Goal: Task Accomplishment & Management: Complete application form

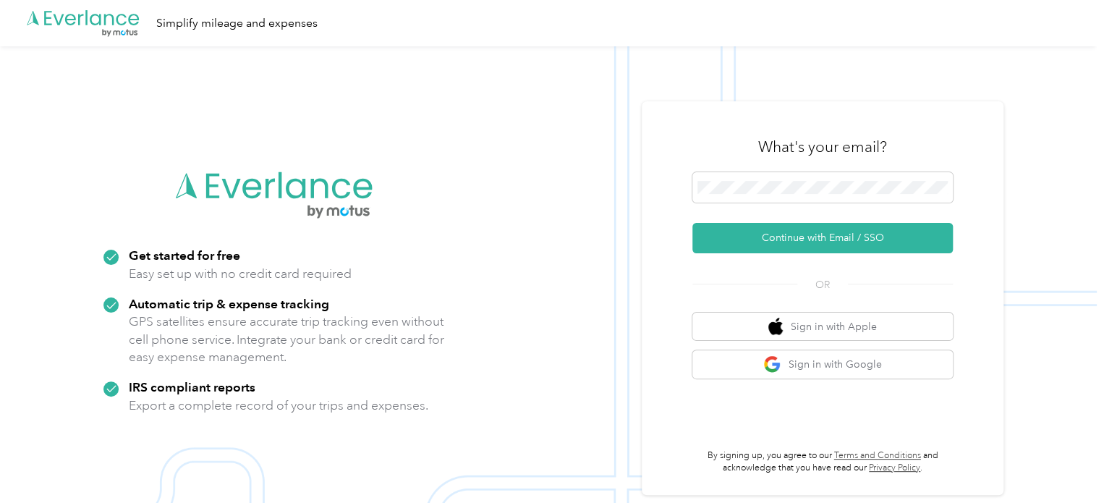
click at [778, 205] on div at bounding box center [822, 189] width 260 height 35
click at [786, 199] on span at bounding box center [822, 187] width 260 height 30
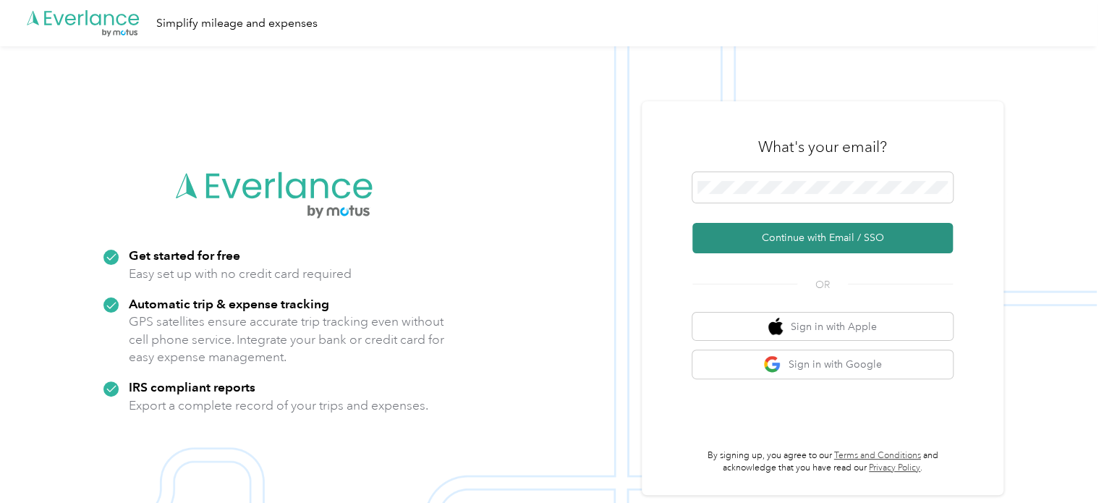
click at [807, 234] on button "Continue with Email / SSO" at bounding box center [822, 238] width 260 height 30
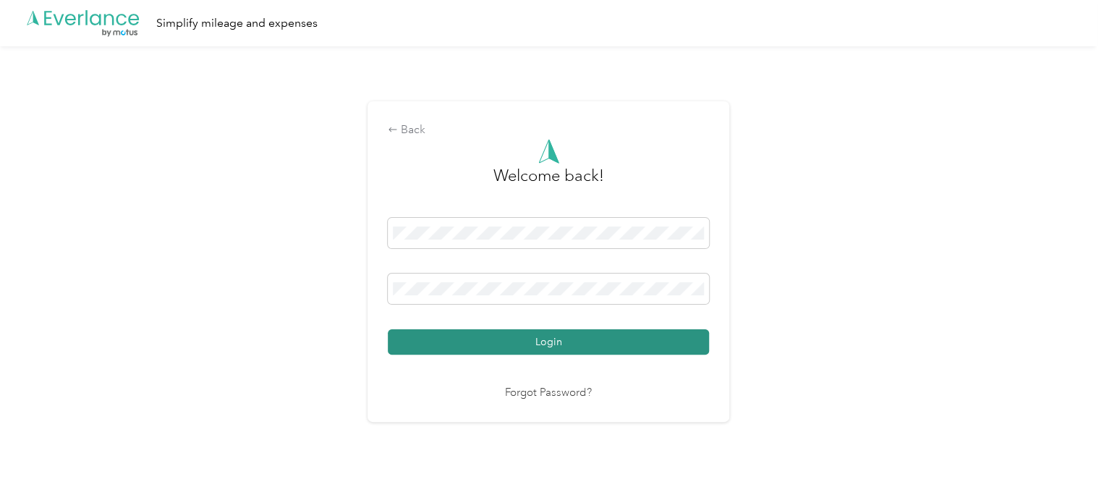
click at [545, 352] on button "Login" at bounding box center [548, 341] width 321 height 25
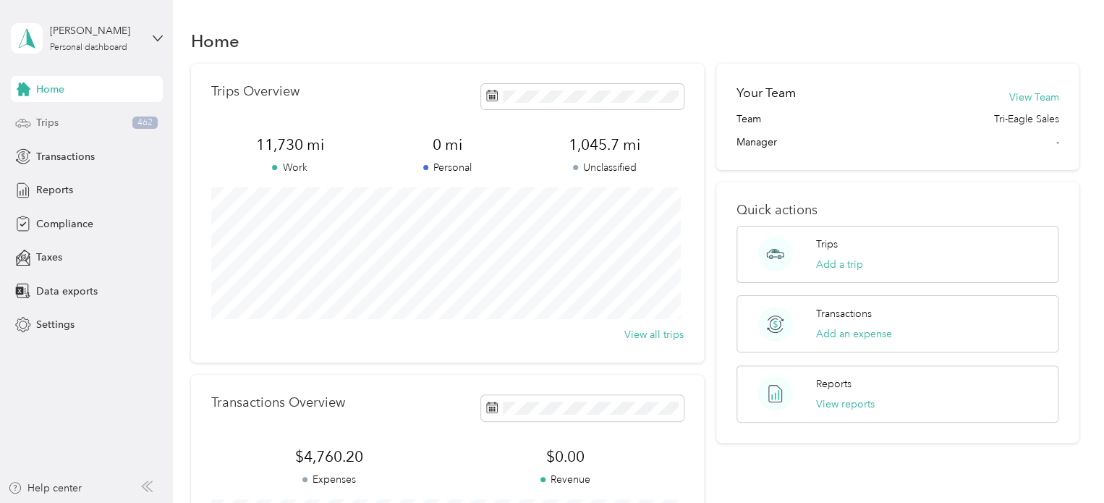
click at [71, 119] on div "Trips 462" at bounding box center [87, 123] width 152 height 26
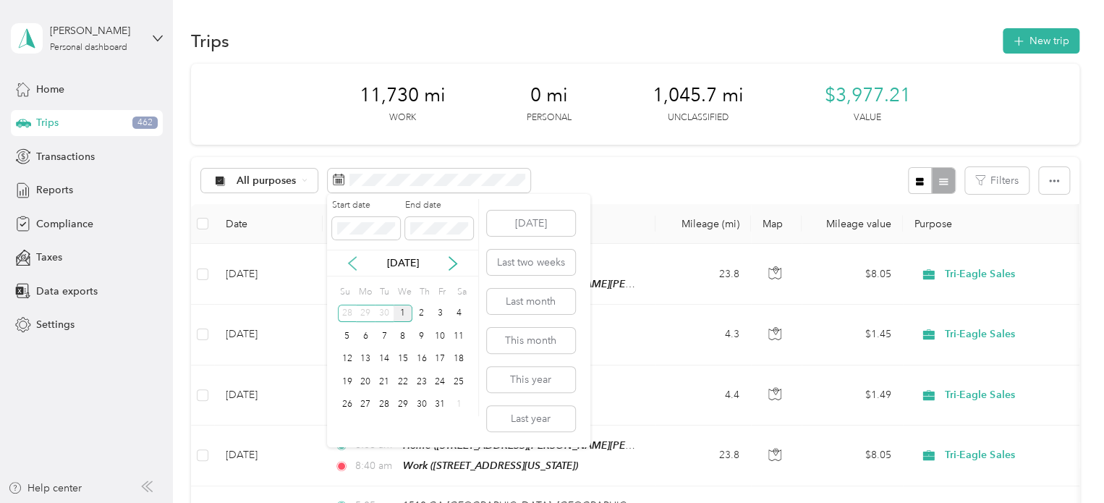
click at [353, 265] on icon at bounding box center [352, 263] width 14 height 14
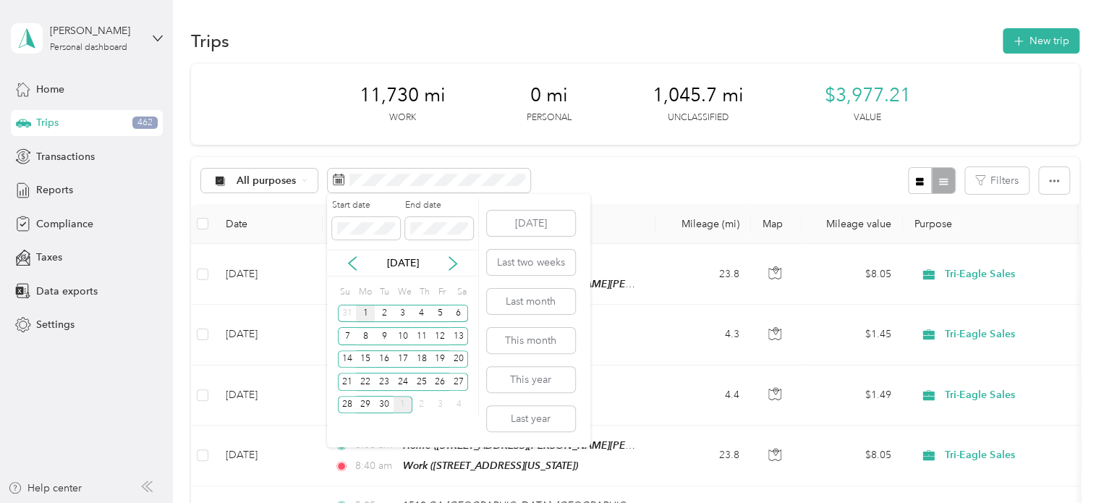
click at [359, 315] on div "1" at bounding box center [365, 314] width 19 height 18
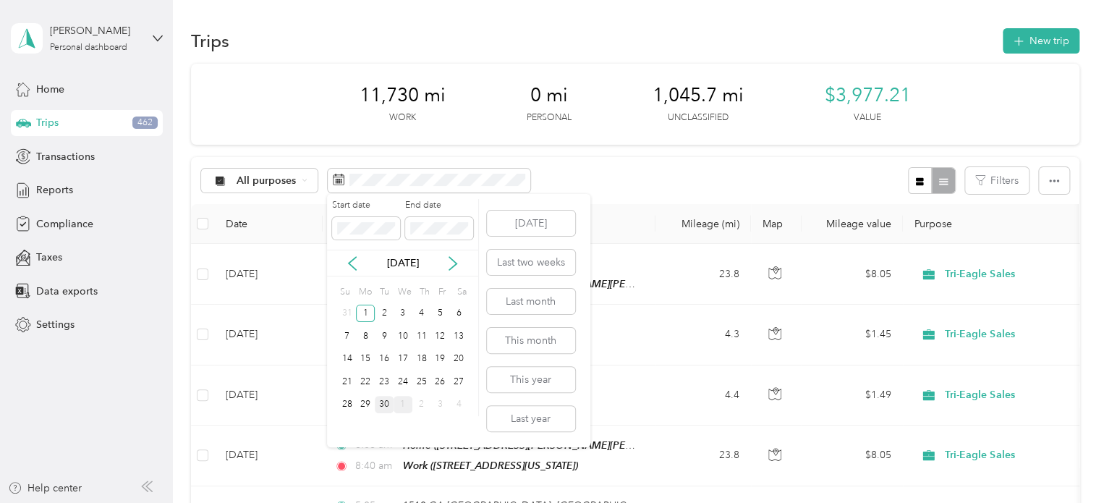
click at [382, 404] on div "30" at bounding box center [384, 405] width 19 height 18
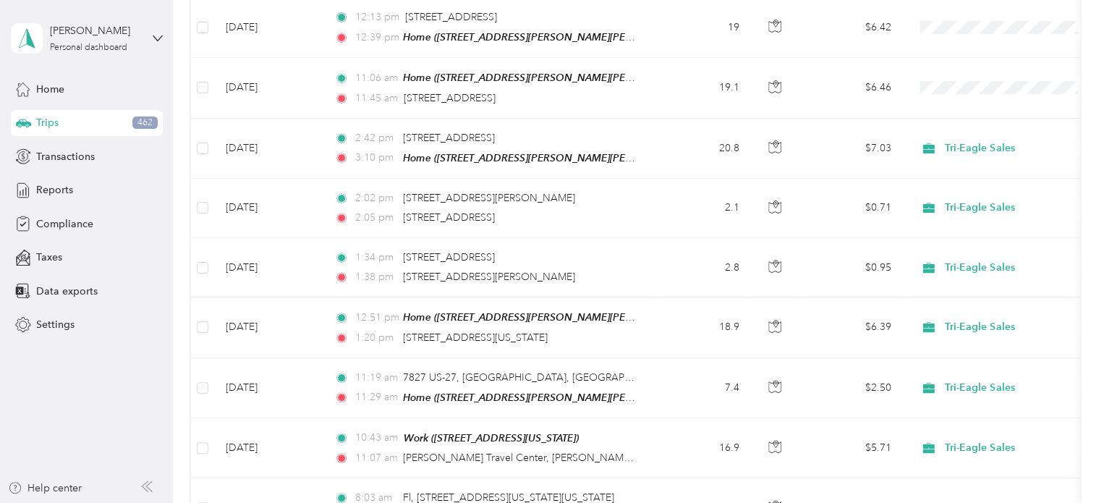
scroll to position [1486, 0]
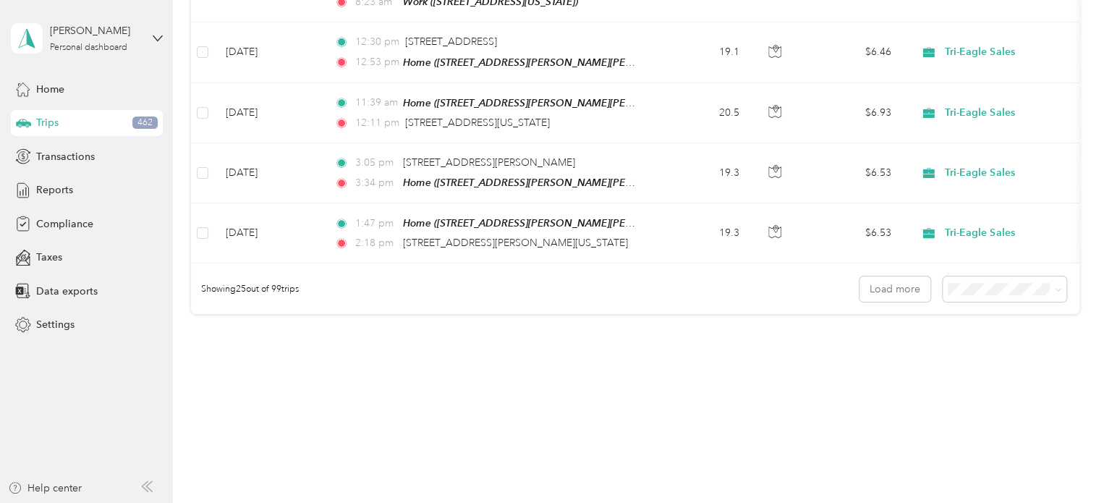
click at [987, 349] on span "100 per load" at bounding box center [978, 353] width 59 height 12
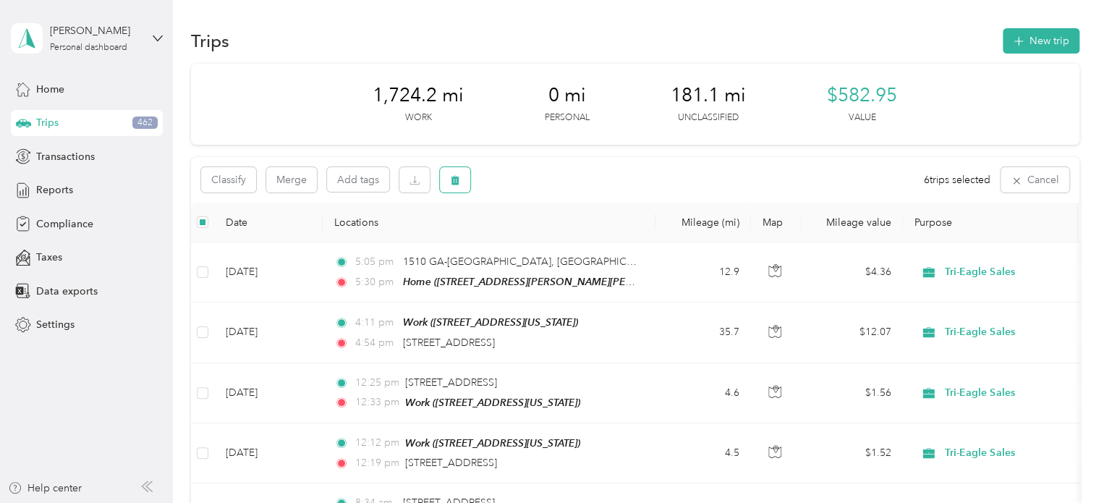
click at [461, 183] on button "button" at bounding box center [455, 179] width 30 height 25
click at [562, 242] on button "Yes" at bounding box center [562, 240] width 28 height 23
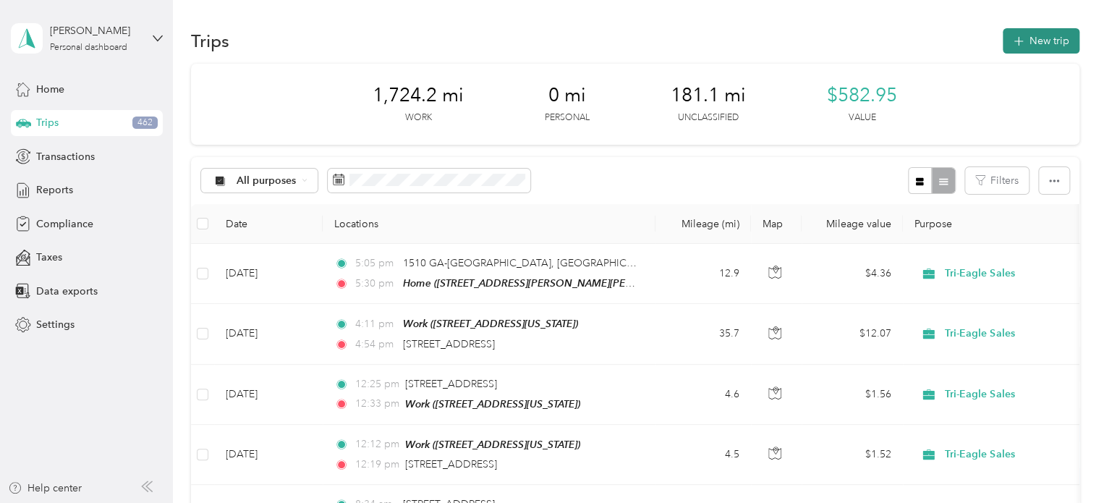
click at [1044, 37] on button "New trip" at bounding box center [1041, 40] width 77 height 25
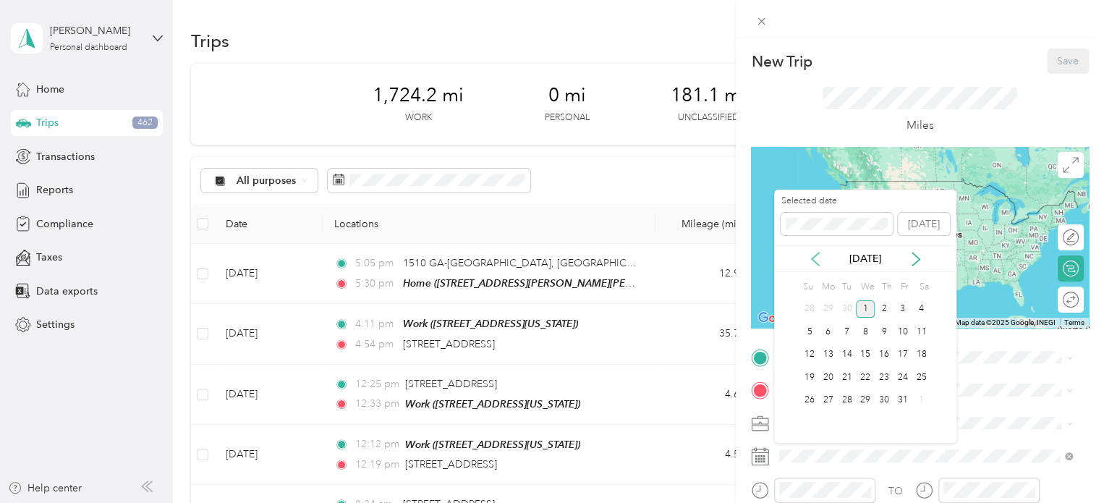
click at [817, 257] on icon at bounding box center [815, 259] width 14 height 14
click at [905, 373] on div "26" at bounding box center [902, 377] width 19 height 18
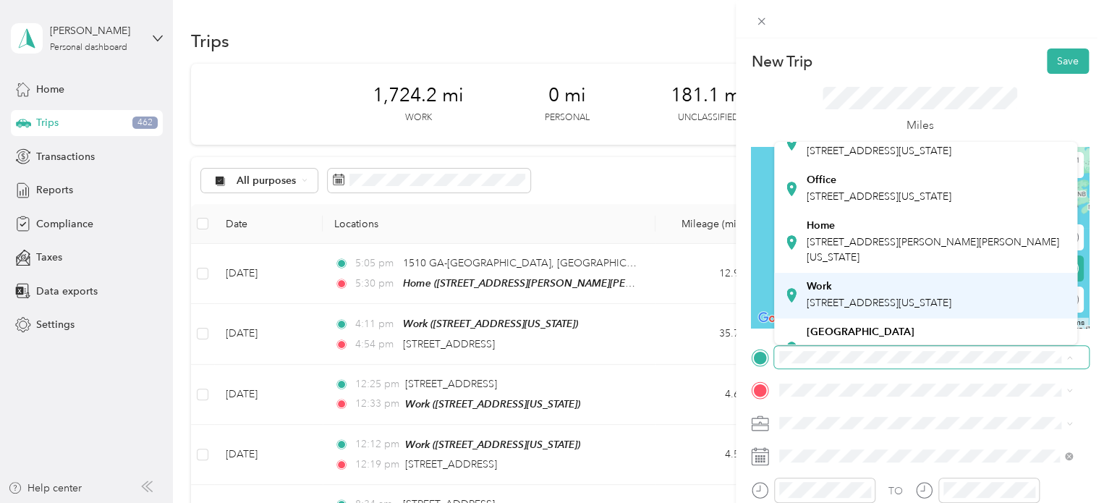
scroll to position [72, 0]
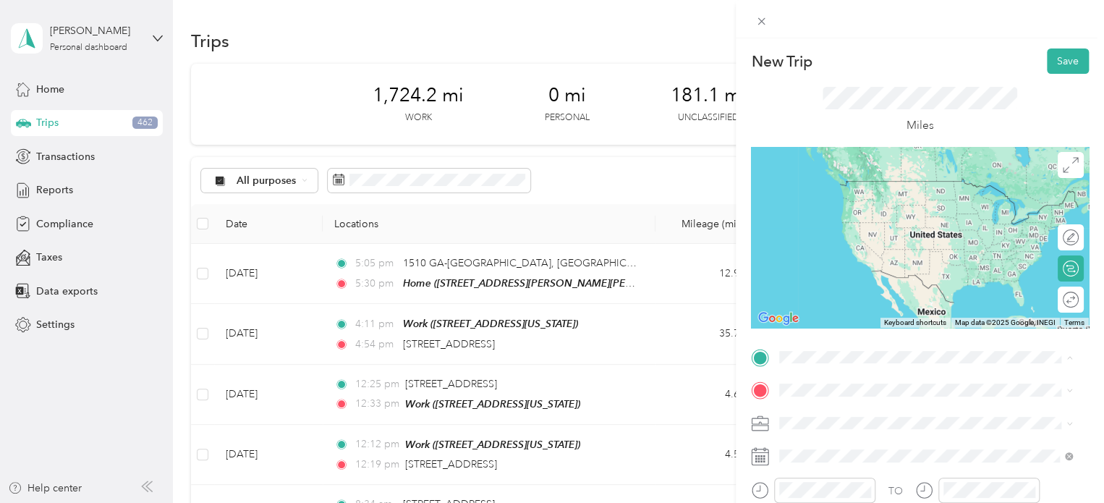
click at [870, 289] on div "Work 545 River Birch Road, Midway, Florida, United States" at bounding box center [879, 274] width 145 height 30
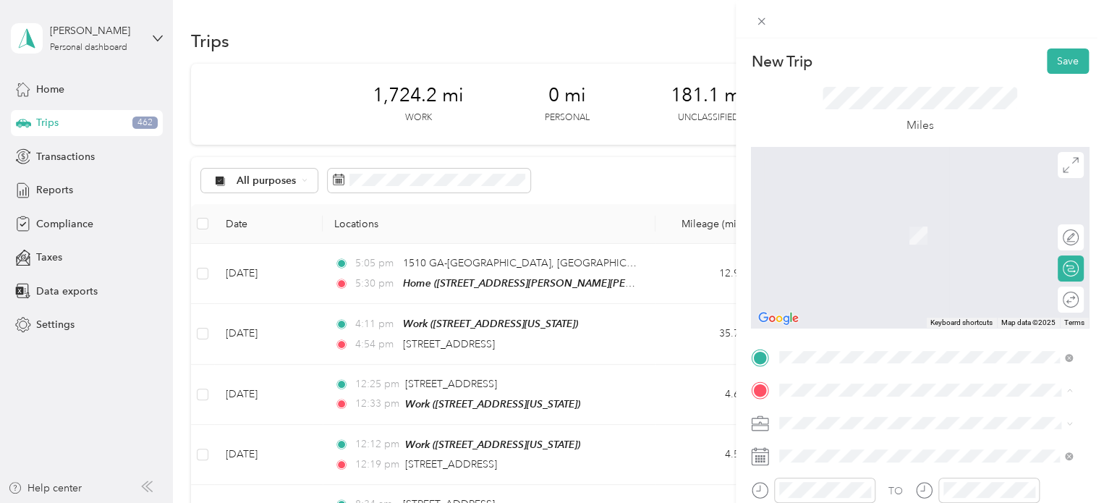
click at [842, 348] on span "1118 Sherman Road, Whigham, Georgia, United States" at bounding box center [933, 333] width 252 height 27
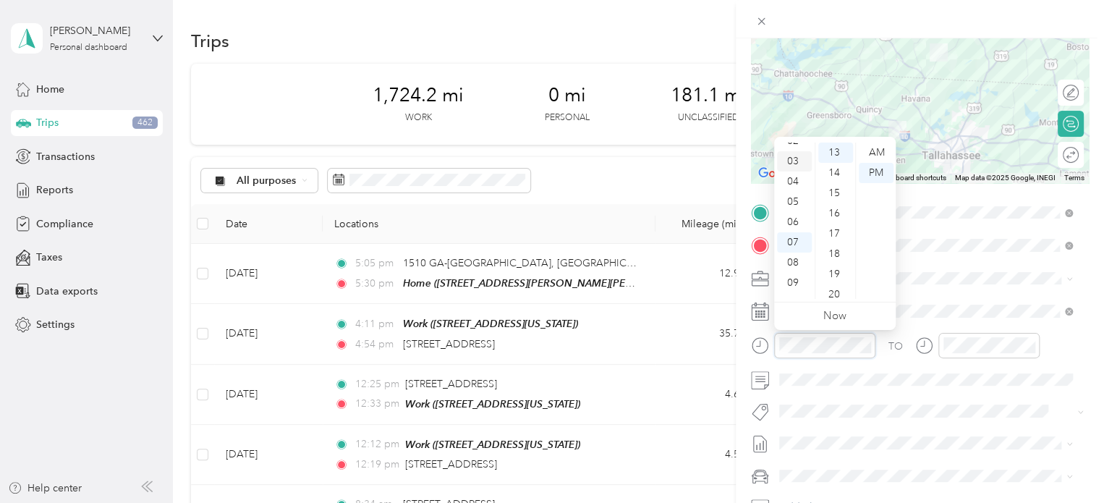
scroll to position [0, 0]
click at [791, 172] on div "01" at bounding box center [794, 173] width 35 height 20
click at [839, 153] on div "00" at bounding box center [835, 152] width 35 height 20
click at [884, 170] on div "PM" at bounding box center [876, 173] width 35 height 20
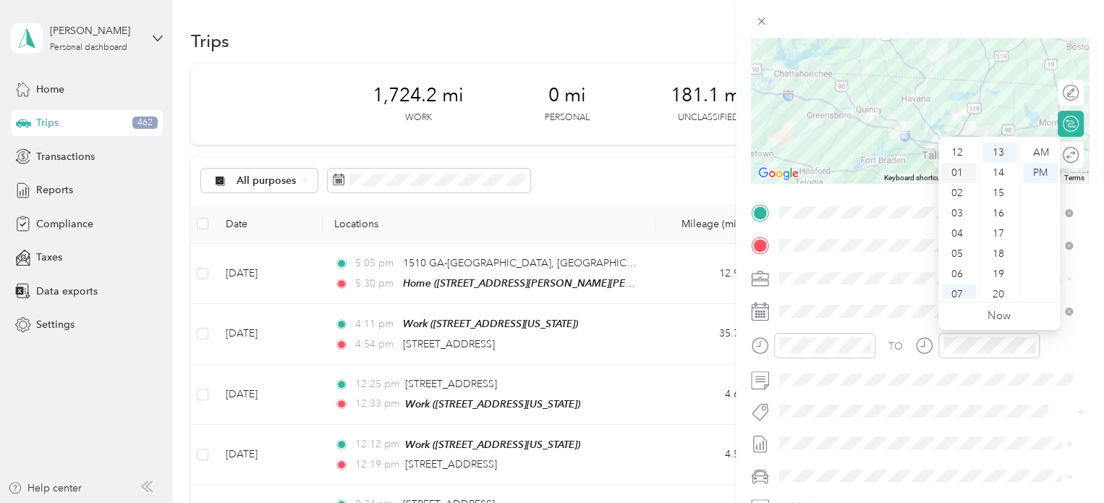
click at [961, 173] on div "01" at bounding box center [958, 173] width 35 height 20
click at [1006, 239] on div "35" at bounding box center [999, 236] width 35 height 20
click at [1036, 170] on div "PM" at bounding box center [1040, 173] width 35 height 20
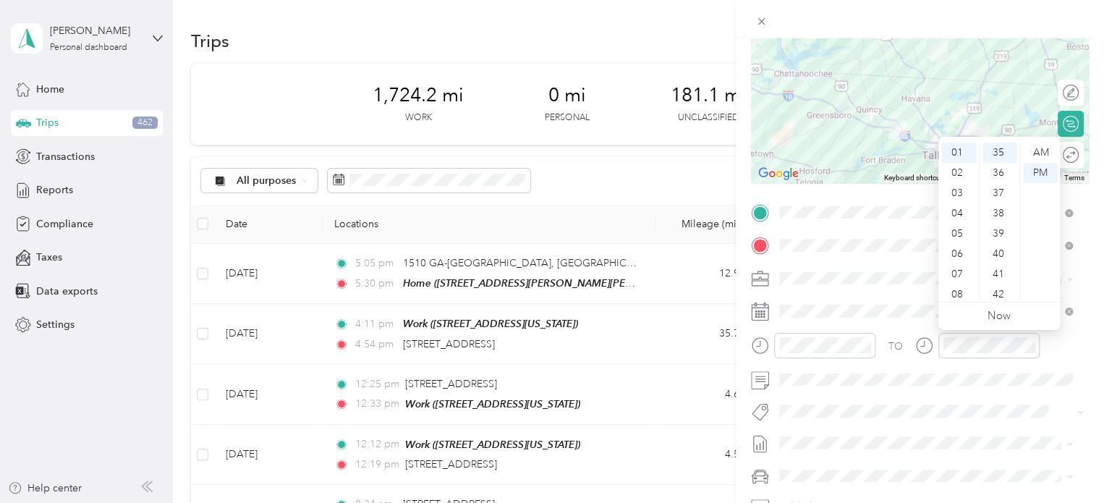
click at [992, 396] on div "TO Add photo" at bounding box center [920, 375] width 338 height 349
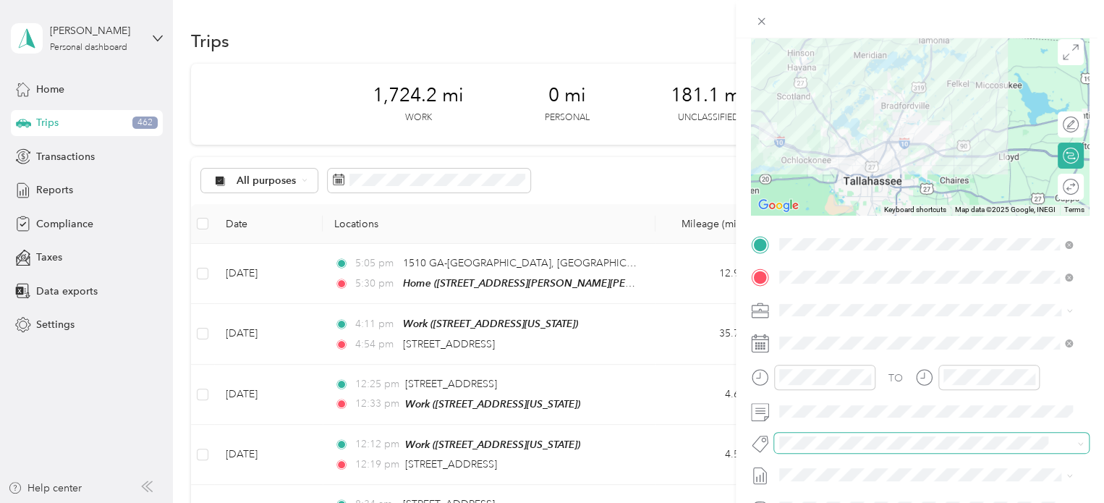
scroll to position [0, 0]
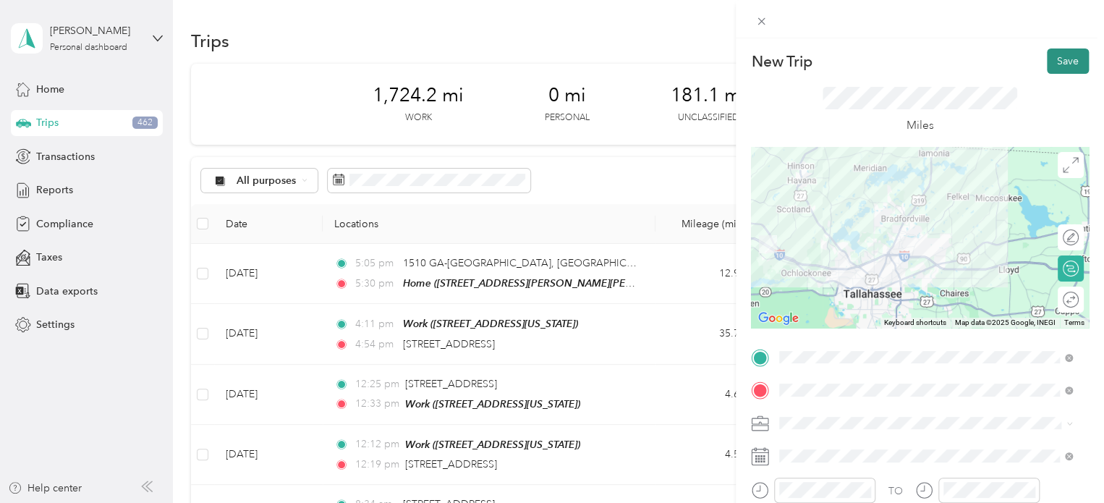
click at [1055, 59] on button "Save" at bounding box center [1068, 60] width 42 height 25
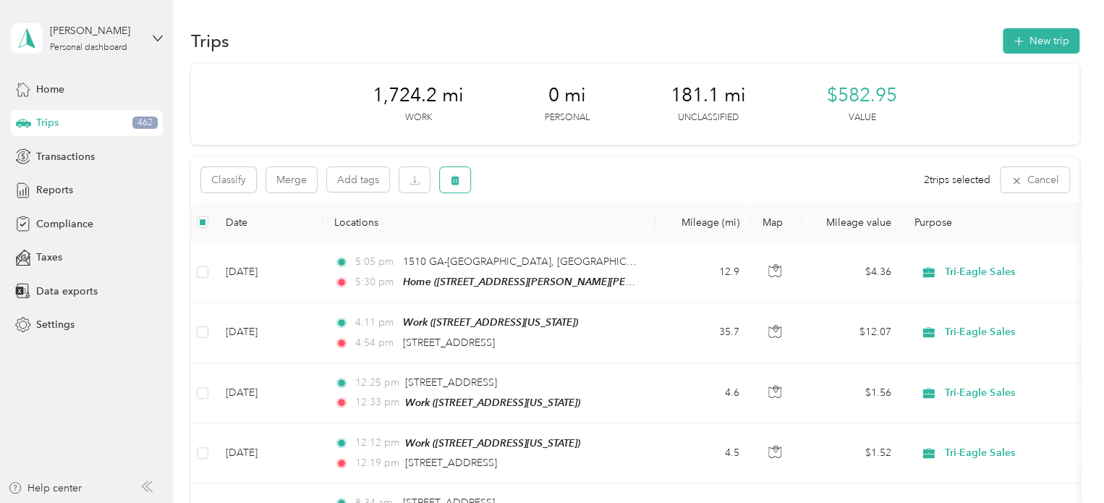
click at [450, 176] on icon "button" at bounding box center [455, 180] width 10 height 10
click at [568, 246] on button "Yes" at bounding box center [562, 240] width 28 height 23
click at [457, 180] on icon "button" at bounding box center [455, 180] width 9 height 9
click at [558, 235] on button "Yes" at bounding box center [562, 240] width 28 height 23
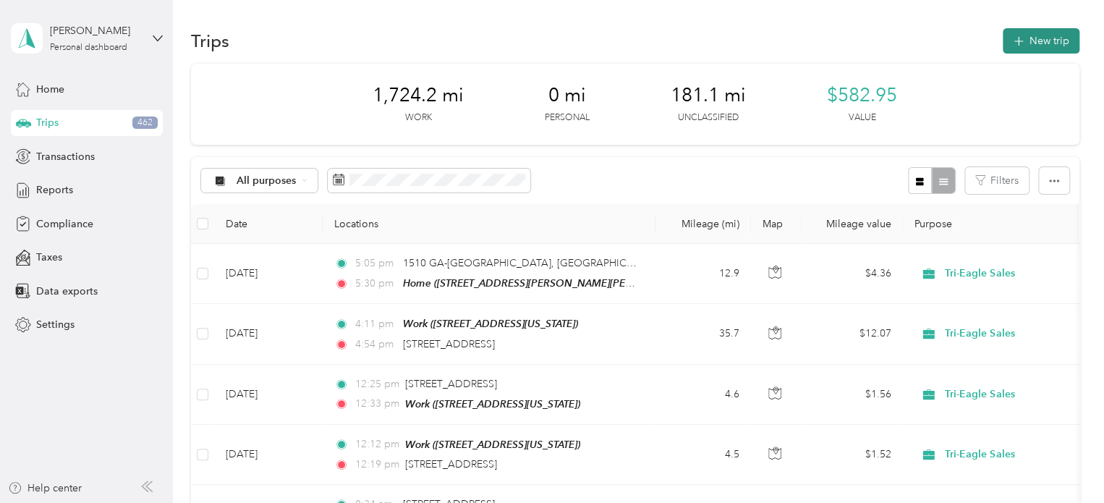
click at [1041, 43] on button "New trip" at bounding box center [1041, 40] width 77 height 25
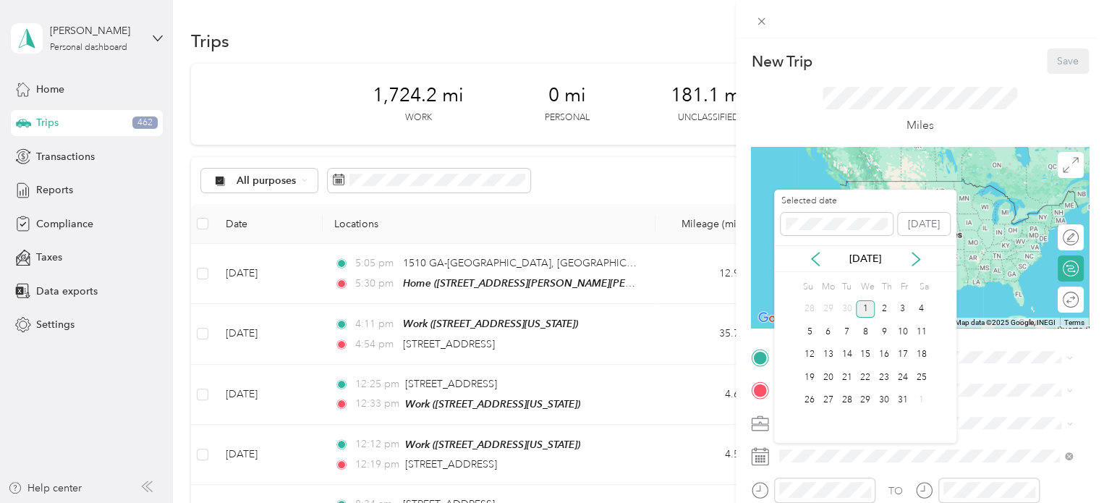
click at [825, 260] on div "Oct 2025" at bounding box center [865, 258] width 182 height 15
click at [813, 258] on icon at bounding box center [815, 259] width 14 height 14
click at [867, 375] on div "24" at bounding box center [865, 377] width 19 height 18
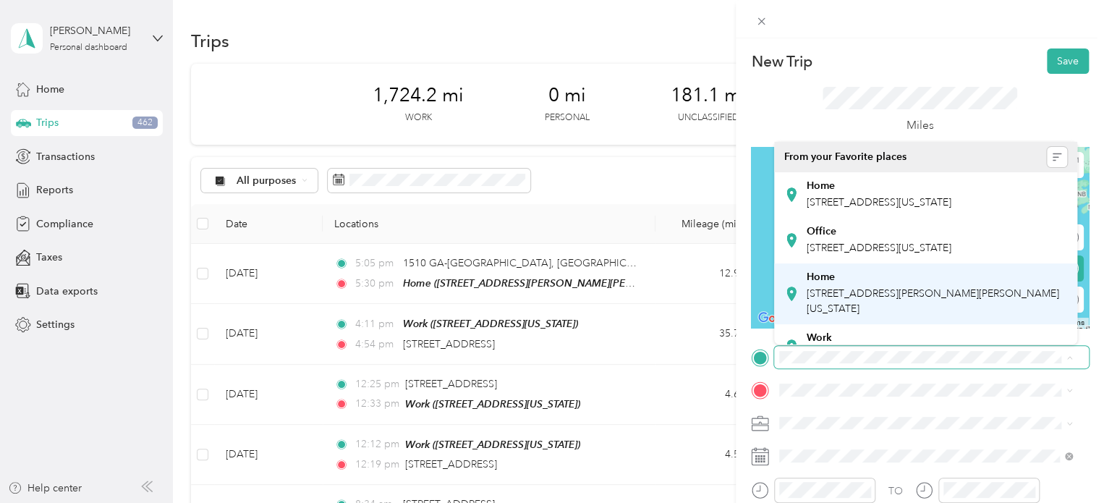
scroll to position [72, 0]
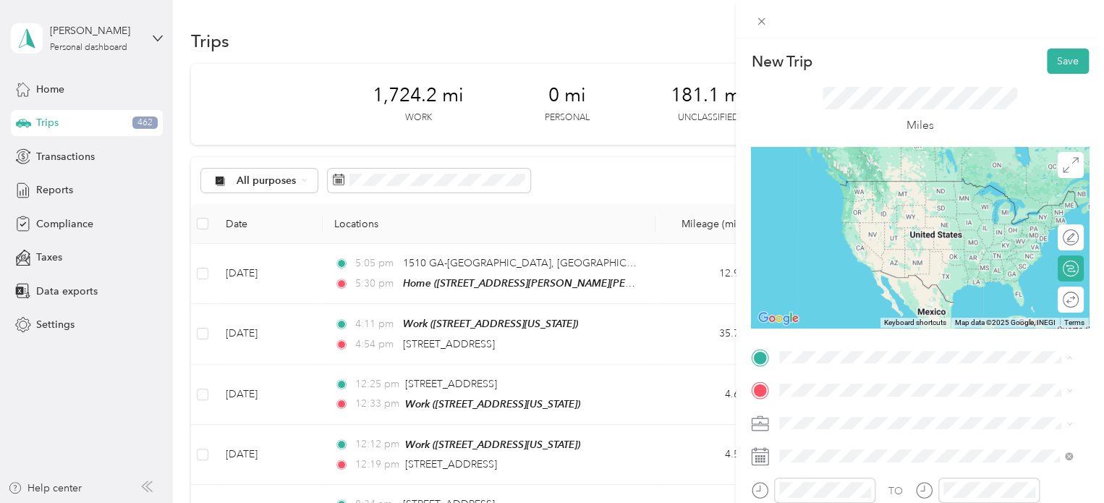
click at [861, 288] on span "545 River Birch Road, Midway, Florida, United States" at bounding box center [879, 282] width 145 height 12
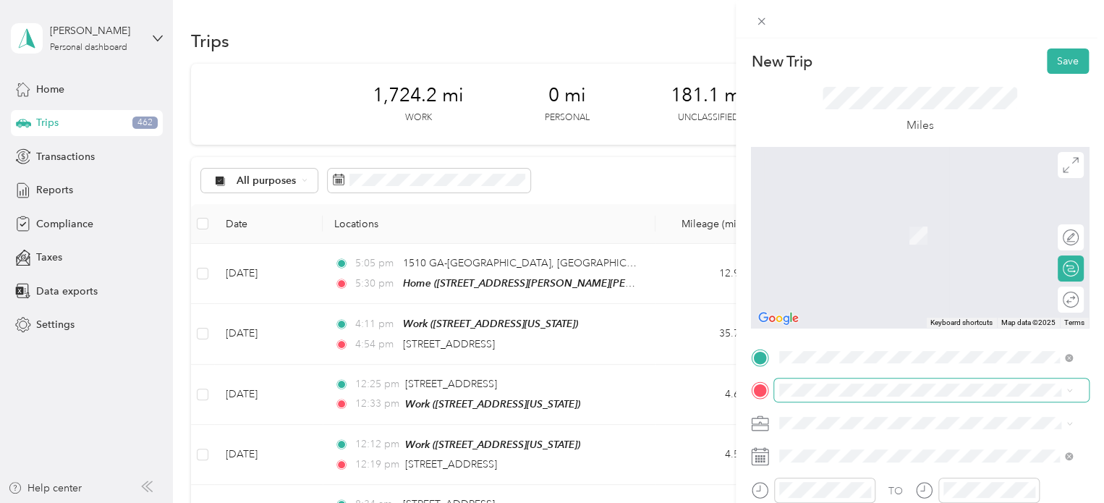
click at [827, 398] on span at bounding box center [931, 389] width 315 height 23
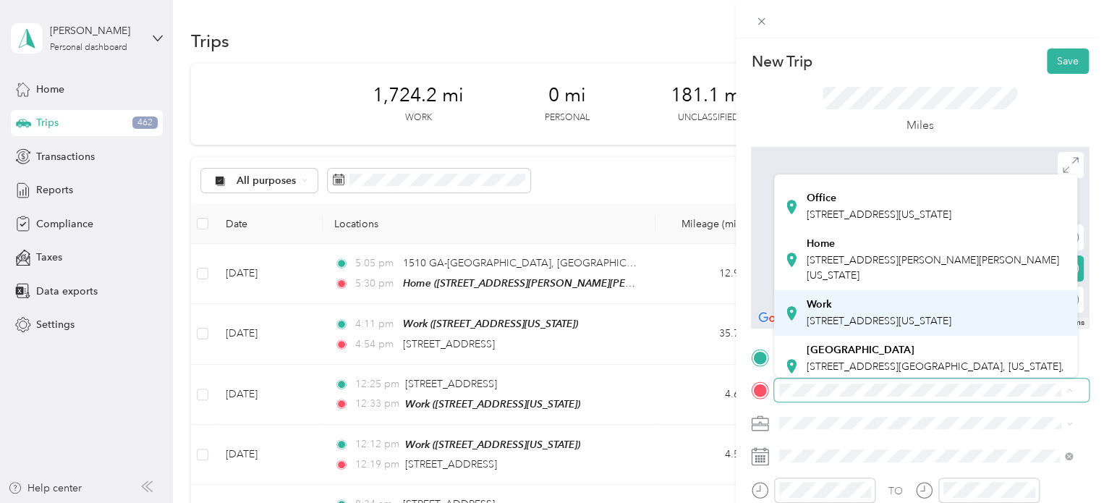
scroll to position [145, 0]
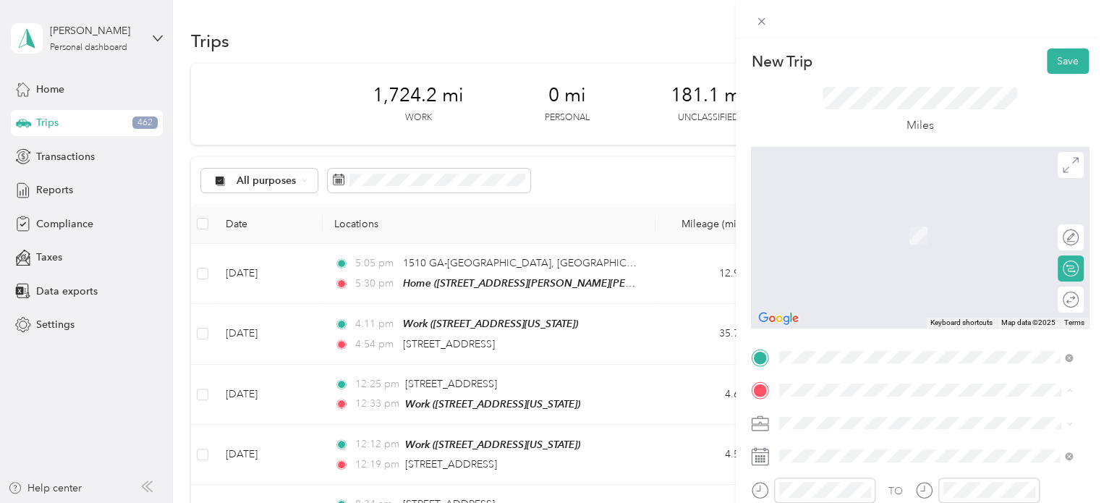
click at [868, 203] on span "1118 Sherman Road, Whigham, Georgia, United States" at bounding box center [933, 189] width 252 height 27
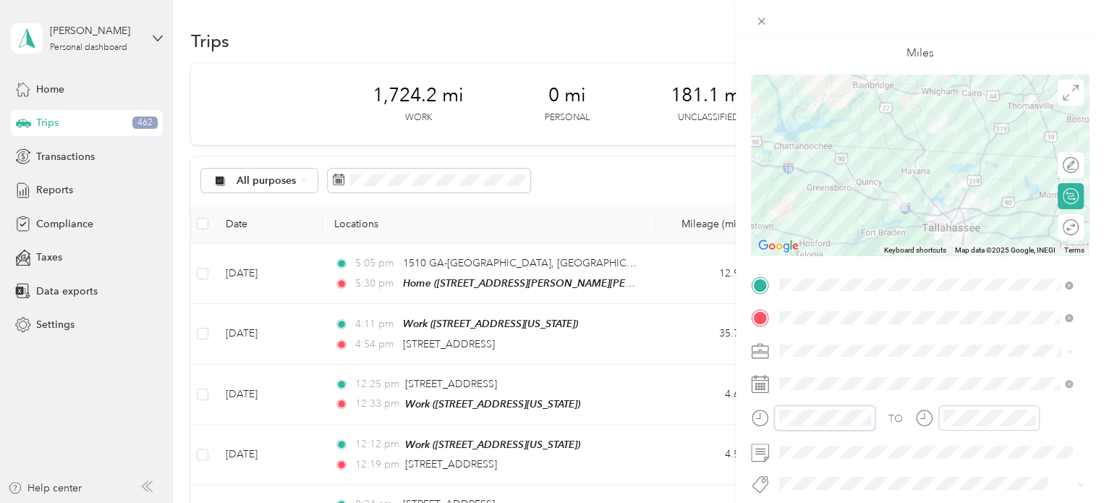
scroll to position [304, 0]
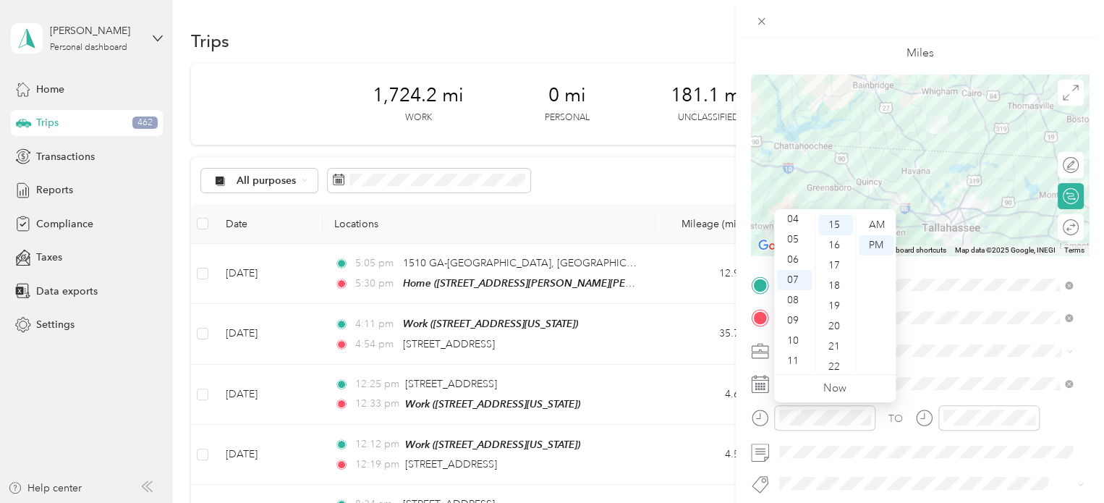
click at [799, 213] on div "12 01 02 03 04 05 06 07 08 09 10 11 00 01 02 03 04 05 06 07 08 09 10 11 12 13 1…" at bounding box center [835, 293] width 122 height 162
click at [833, 221] on div "00" at bounding box center [835, 225] width 35 height 20
click at [882, 240] on div "PM" at bounding box center [876, 245] width 35 height 20
click at [794, 223] on div "04" at bounding box center [794, 219] width 35 height 20
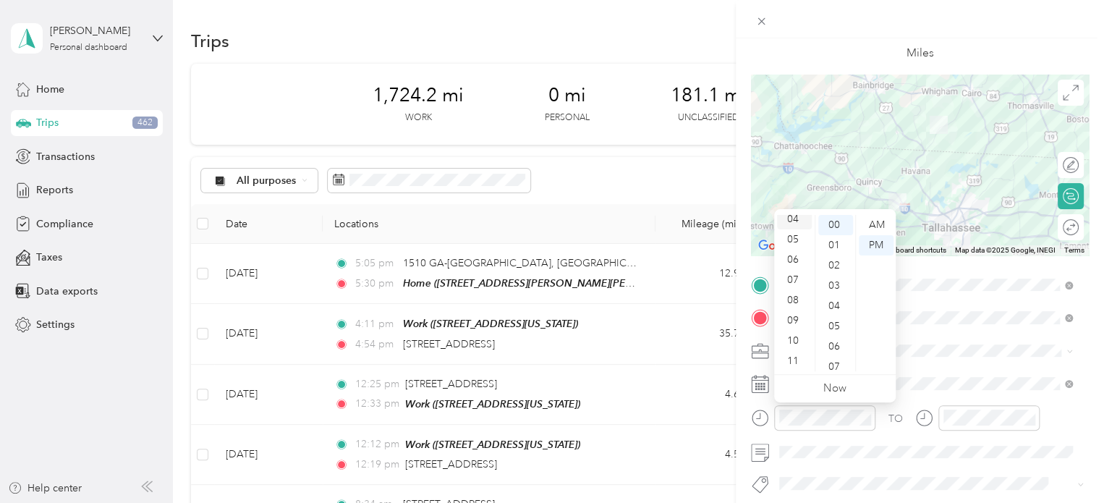
scroll to position [81, 0]
click at [879, 242] on div "PM" at bounding box center [876, 245] width 35 height 20
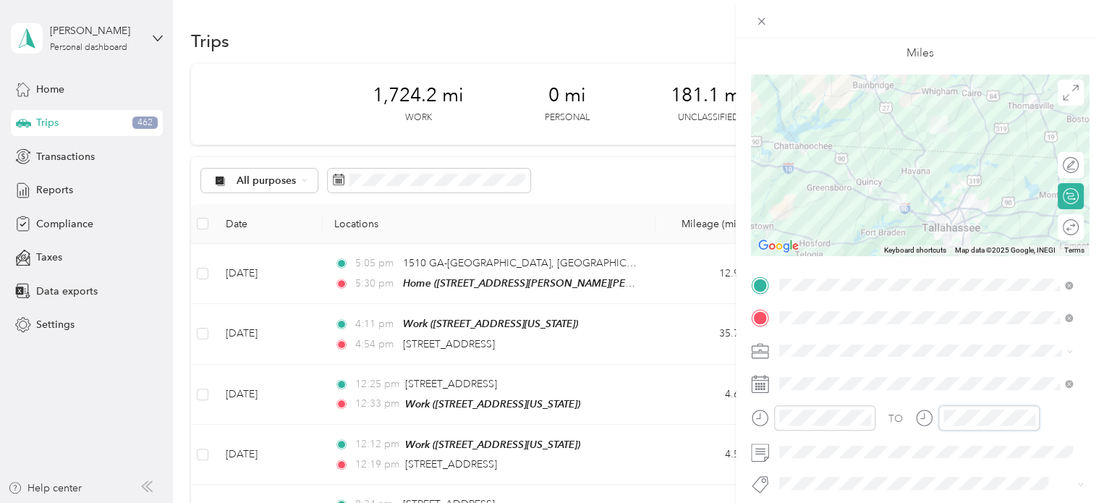
scroll to position [304, 0]
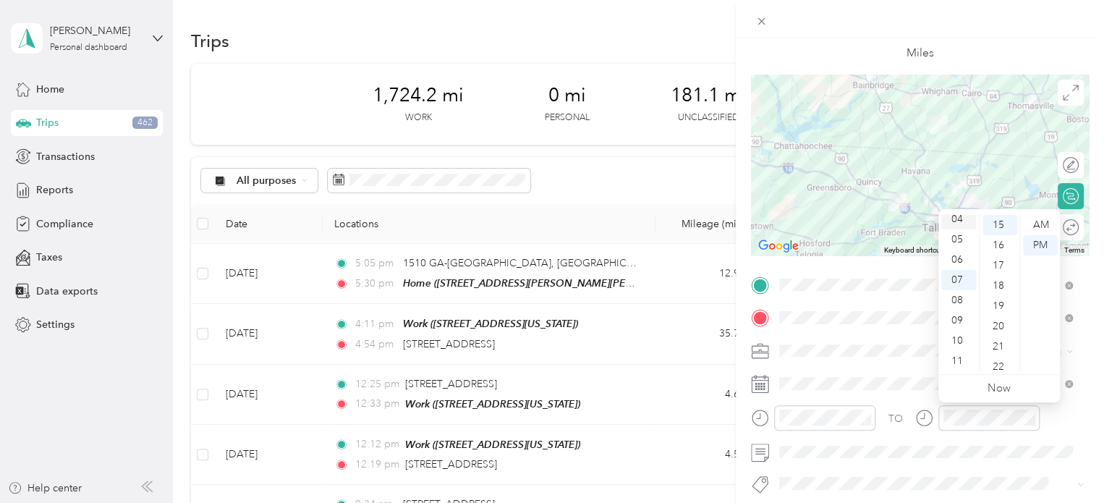
click at [958, 218] on div "04" at bounding box center [958, 219] width 35 height 20
click at [1001, 310] on div "30" at bounding box center [999, 312] width 35 height 20
click at [1046, 244] on div "PM" at bounding box center [1040, 245] width 35 height 20
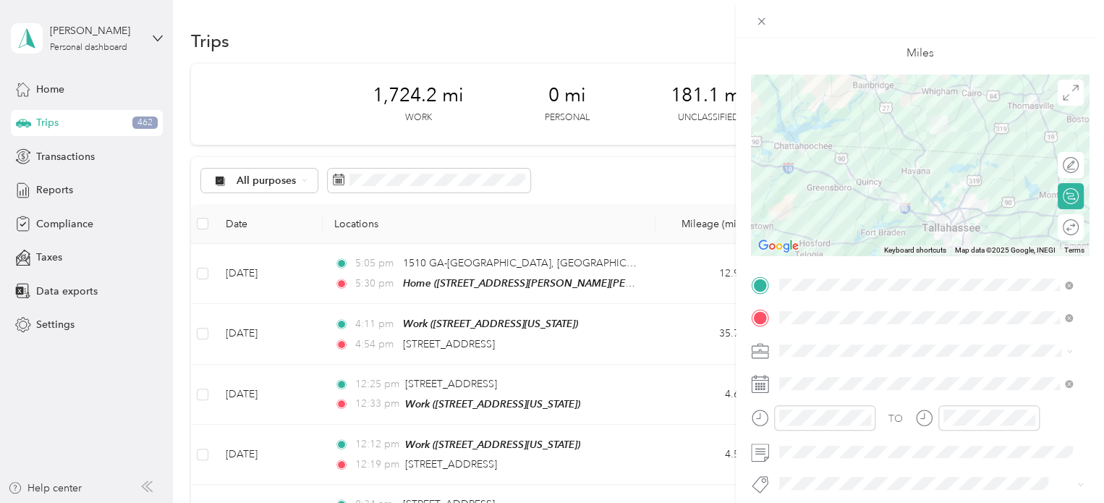
click at [946, 467] on div "TO Add photo" at bounding box center [920, 447] width 338 height 349
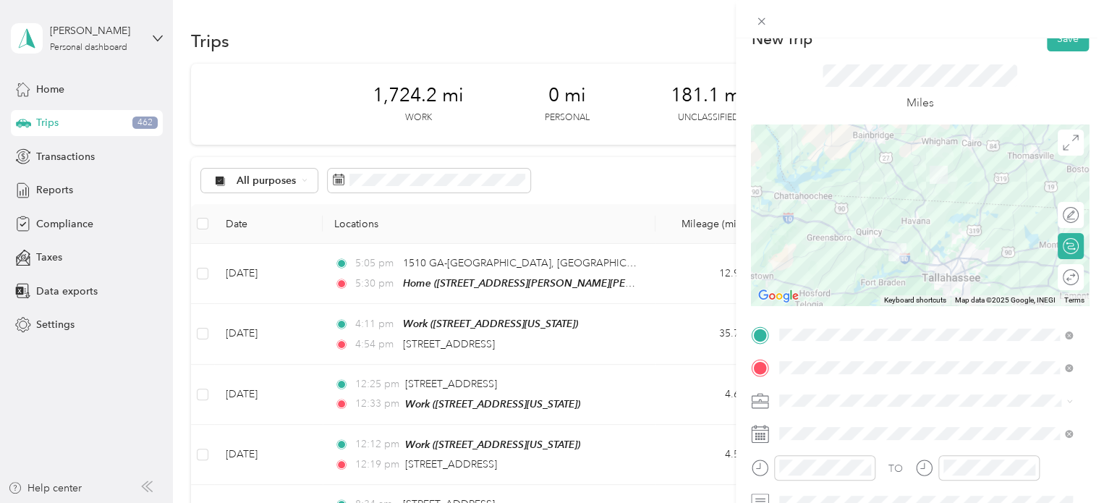
scroll to position [0, 0]
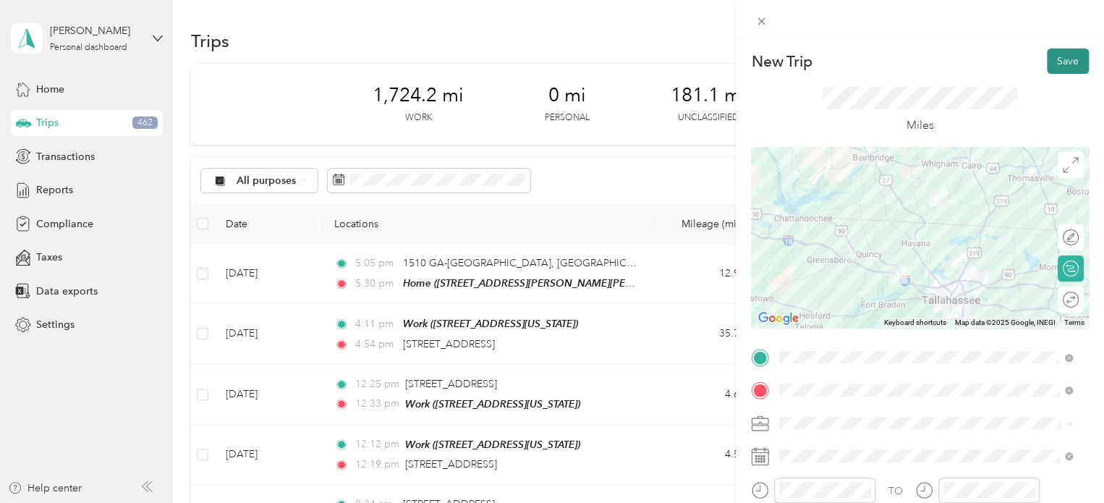
click at [1053, 60] on button "Save" at bounding box center [1068, 60] width 42 height 25
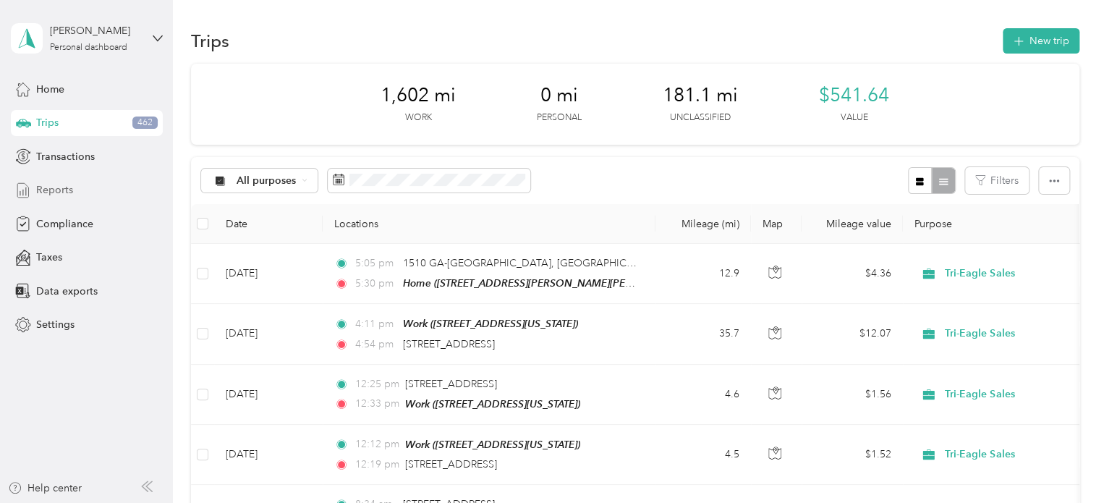
click at [64, 193] on span "Reports" at bounding box center [54, 189] width 37 height 15
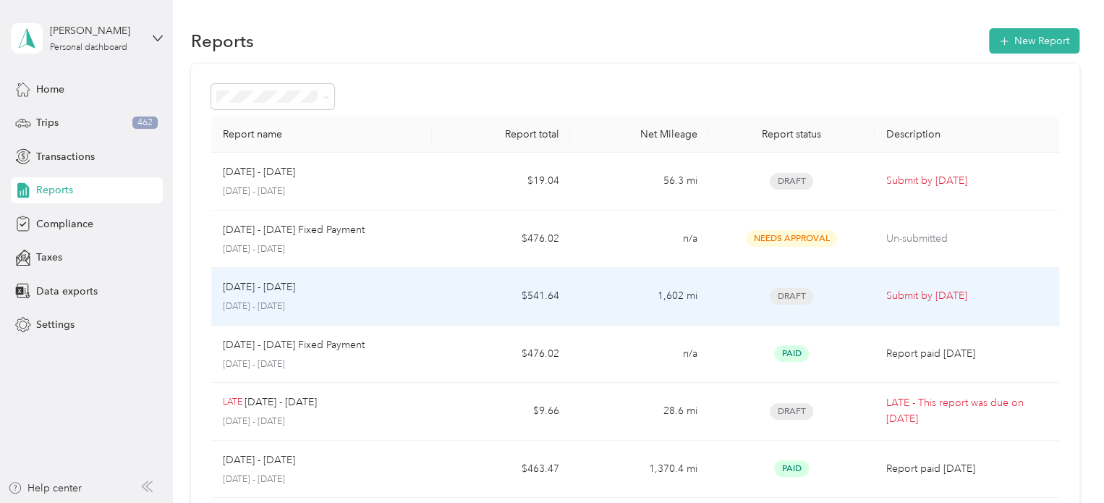
click at [260, 289] on p "[DATE] - [DATE]" at bounding box center [259, 287] width 72 height 16
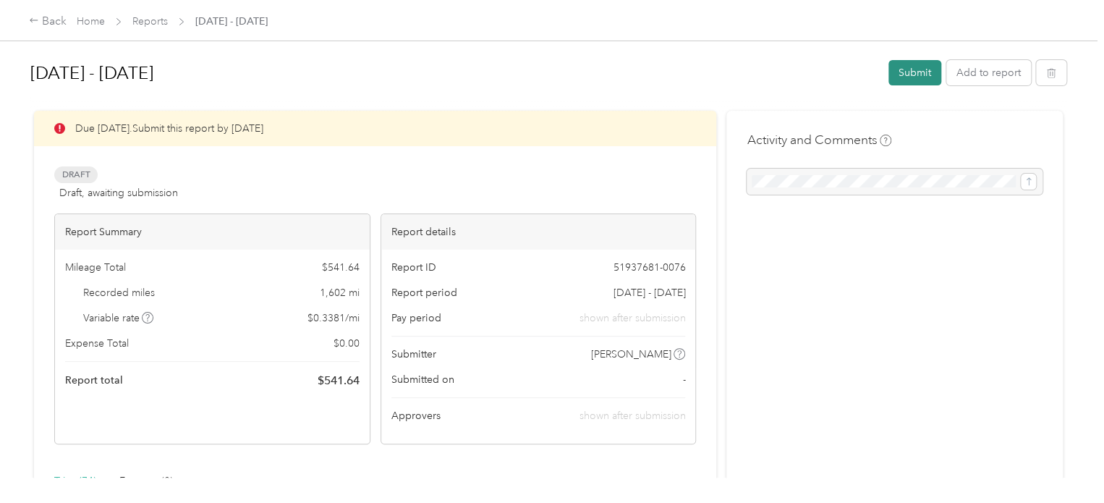
click at [908, 72] on button "Submit" at bounding box center [914, 72] width 53 height 25
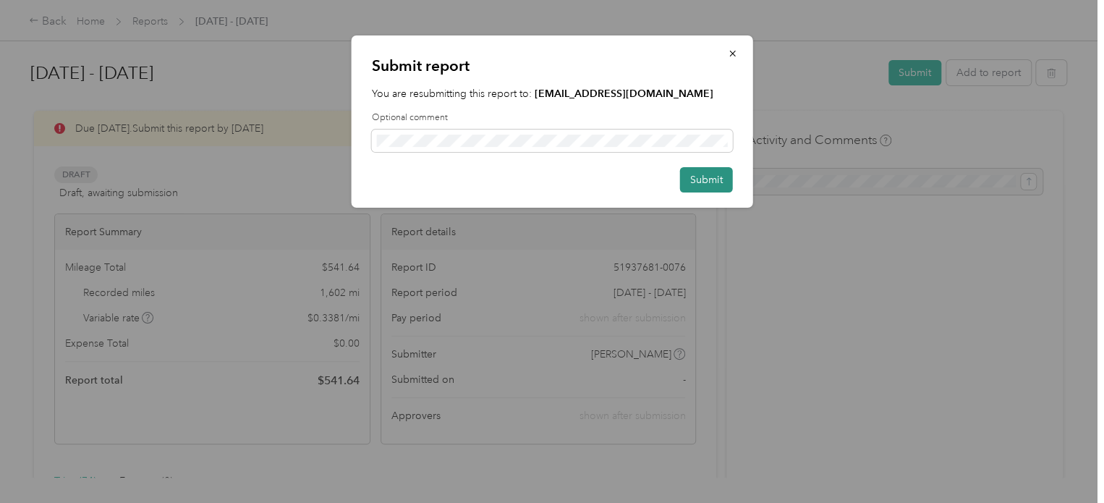
click at [712, 174] on button "Submit" at bounding box center [706, 179] width 53 height 25
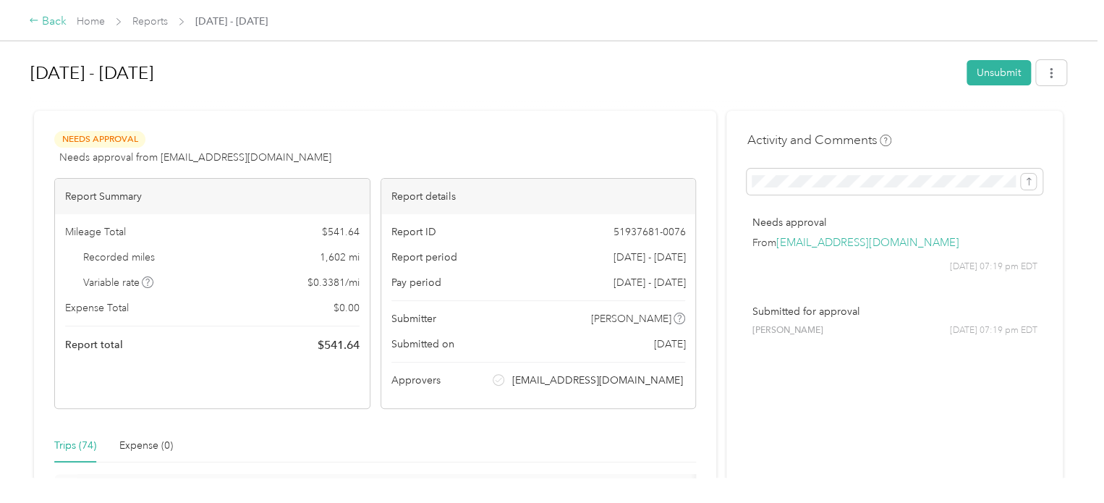
click at [55, 22] on div "Back" at bounding box center [48, 21] width 38 height 17
